Goal: Information Seeking & Learning: Learn about a topic

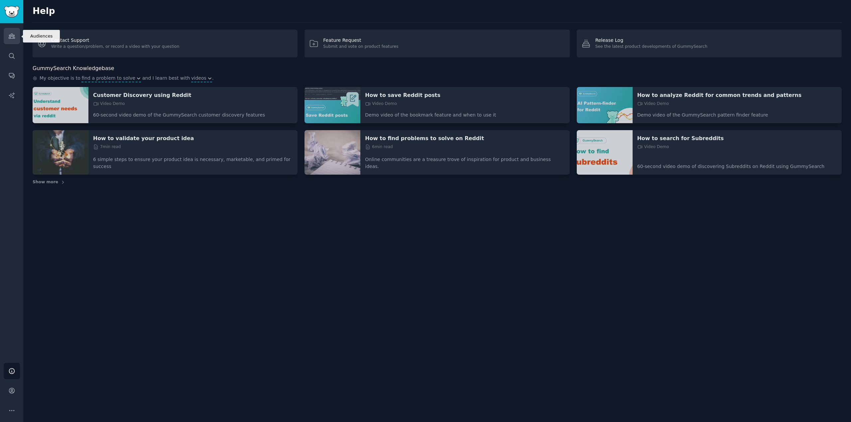
click at [14, 40] on link "Audiences" at bounding box center [12, 36] width 16 height 16
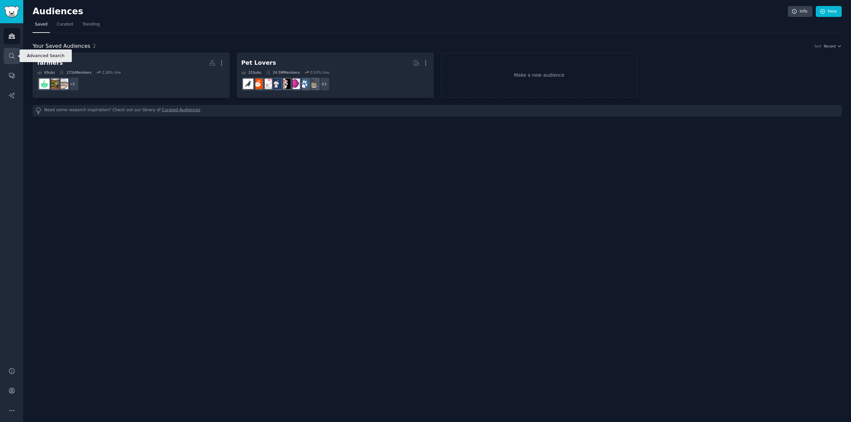
click at [11, 59] on link "Search" at bounding box center [12, 56] width 16 height 16
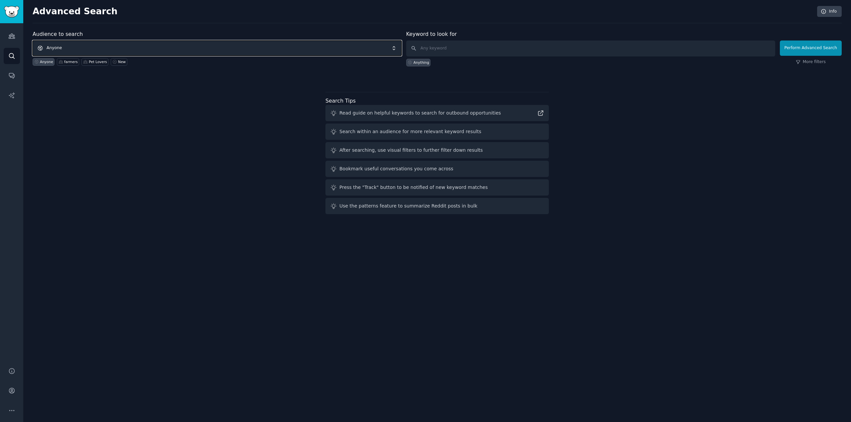
click at [220, 46] on span "Anyone" at bounding box center [217, 48] width 369 height 15
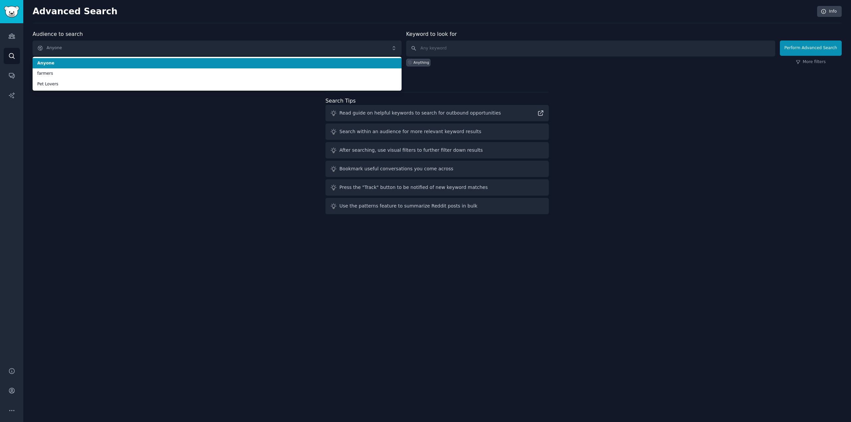
click at [131, 60] on li "Anyone" at bounding box center [217, 63] width 369 height 11
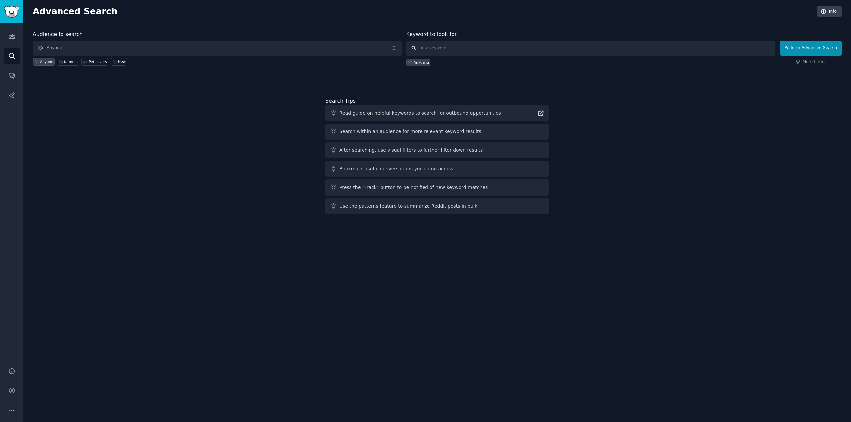
click at [472, 49] on input "text" at bounding box center [590, 49] width 369 height 16
type input "v"
type input "best vector database"
click button "Perform Advanced Search" at bounding box center [811, 48] width 62 height 15
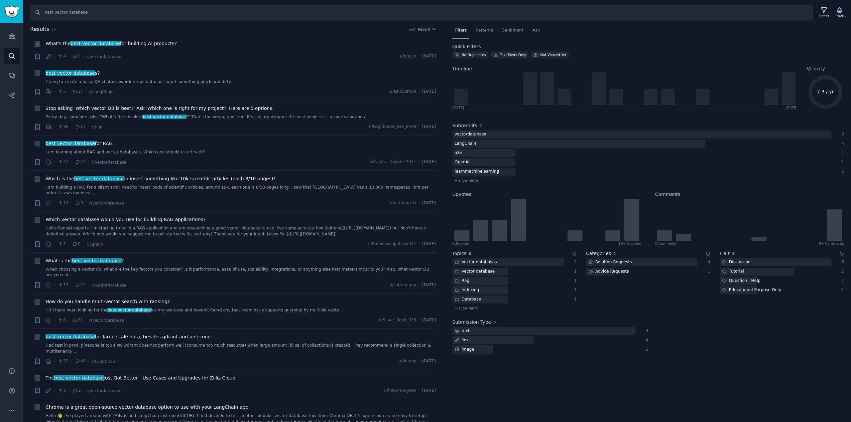
click at [132, 41] on span "What's the best vector database for building AI products?" at bounding box center [111, 43] width 131 height 7
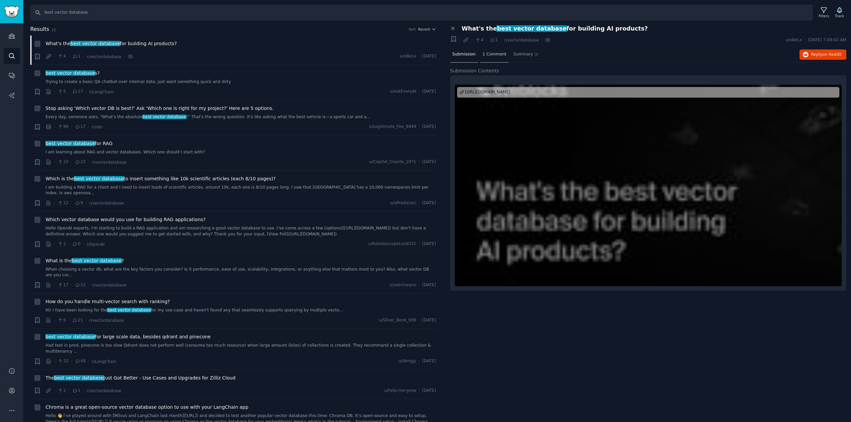
click at [486, 56] on span "1 Comment" at bounding box center [495, 55] width 24 height 6
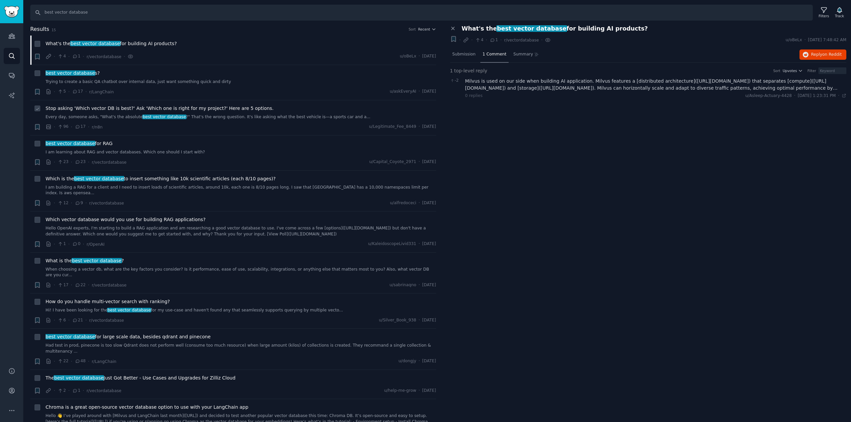
click at [93, 111] on span "Stop asking 'Which vector DB is best?' Ask 'Which one is right for my project?'…" at bounding box center [160, 108] width 228 height 7
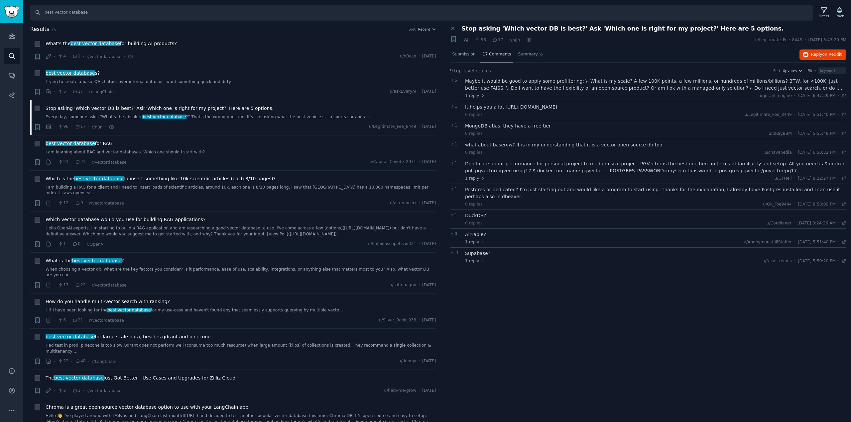
click at [488, 53] on span "17 Comments" at bounding box center [497, 55] width 29 height 6
